Goal: Task Accomplishment & Management: Complete application form

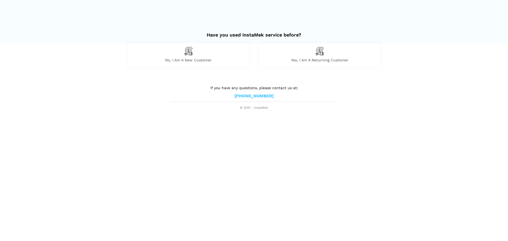
click at [212, 53] on div "No, I am a new customer" at bounding box center [188, 55] width 123 height 26
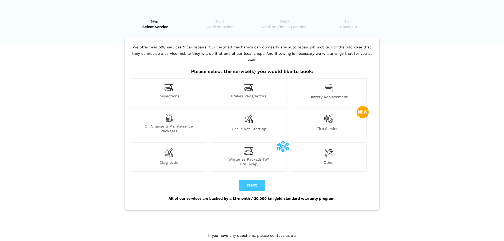
click at [176, 150] on div "Diagnostic" at bounding box center [169, 156] width 76 height 29
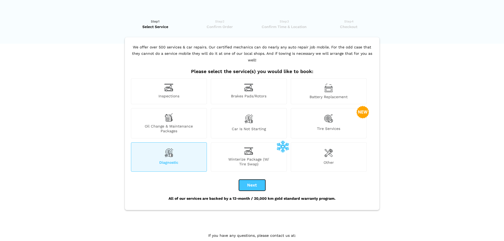
click at [239, 180] on button "Next" at bounding box center [252, 185] width 26 height 11
checkbox input "true"
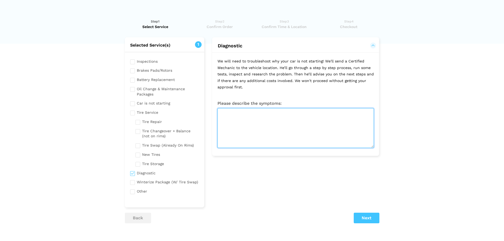
click at [249, 120] on textarea at bounding box center [296, 128] width 156 height 40
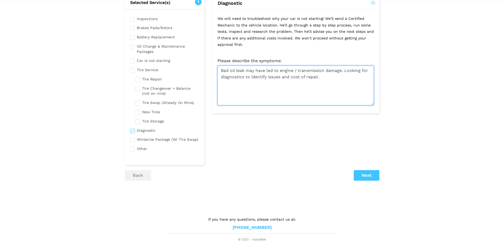
scroll to position [44, 0]
type textarea "Bad oil leak may have led to engine / transmission damage. Looking for diagnost…"
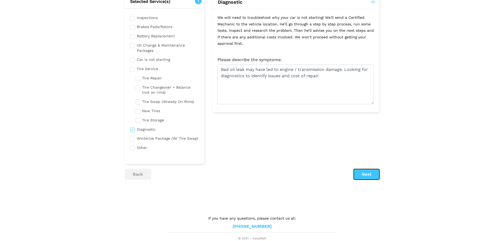
drag, startPoint x: 373, startPoint y: 173, endPoint x: 332, endPoint y: 168, distance: 41.9
click at [374, 174] on button "Next" at bounding box center [367, 174] width 26 height 11
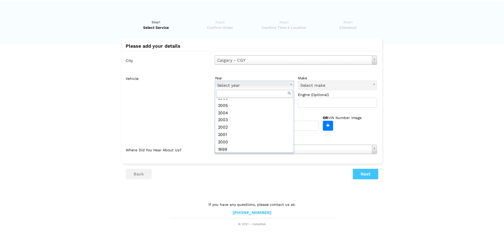
scroll to position [132, 0]
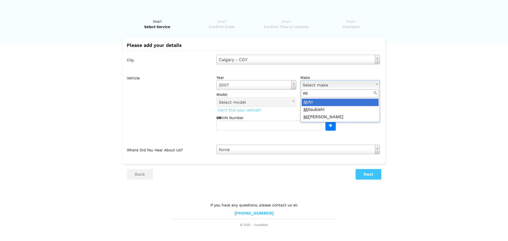
type input "mi"
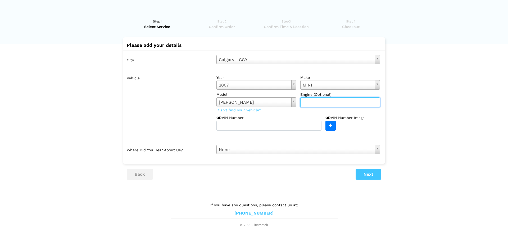
click at [314, 107] on input "text" at bounding box center [341, 102] width 80 height 10
paste input "1.6L L4 DOHC 16V"
type input "1.6L L4 DOHC 16V"
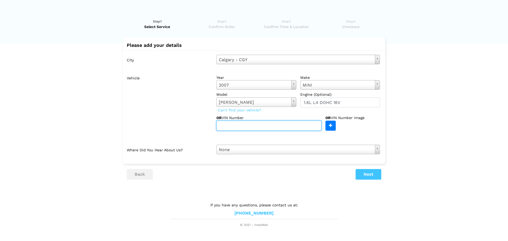
click at [264, 126] on input "text" at bounding box center [269, 126] width 105 height 10
click at [242, 123] on input "text" at bounding box center [269, 126] width 105 height 10
paste input "[US_VEHICLE_IDENTIFICATION_NUMBER]"
type input "[US_VEHICLE_IDENTIFICATION_NUMBER]"
drag, startPoint x: 299, startPoint y: 171, endPoint x: 364, endPoint y: 171, distance: 64.9
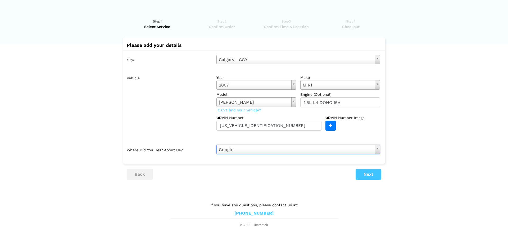
click at [299, 171] on ul "back Next" at bounding box center [254, 174] width 255 height 11
click at [370, 168] on div "Please add your details City [GEOGRAPHIC_DATA] - CGY Select city [GEOGRAPHIC_DA…" at bounding box center [254, 108] width 255 height 142
click at [369, 171] on button "Next" at bounding box center [369, 174] width 26 height 11
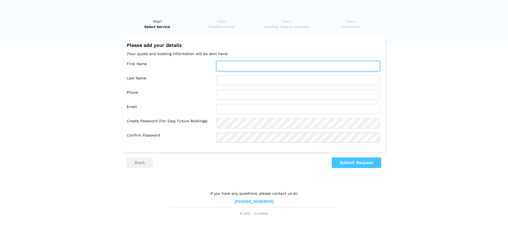
click at [259, 66] on input "text" at bounding box center [299, 66] width 164 height 10
type input "[PERSON_NAME]"
type input "Butteriss"
type input "5875758813"
type input "[PERSON_NAME][EMAIL_ADDRESS][DOMAIN_NAME]"
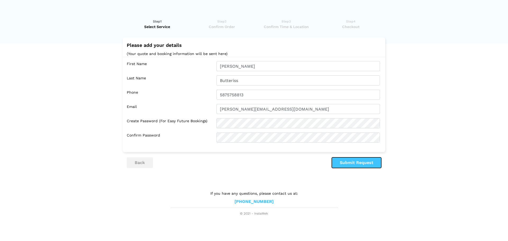
click at [362, 160] on button "Submit Request" at bounding box center [357, 163] width 50 height 11
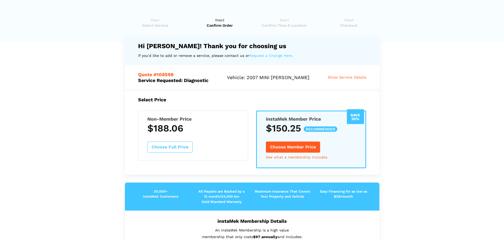
scroll to position [0, 0]
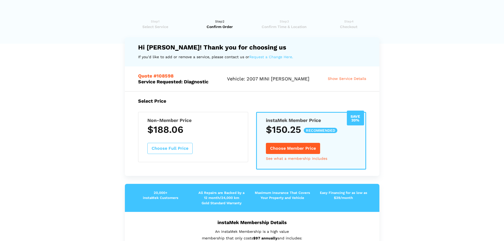
click at [348, 80] on span "Show Service Details" at bounding box center [347, 79] width 38 height 4
